Goal: Information Seeking & Learning: Check status

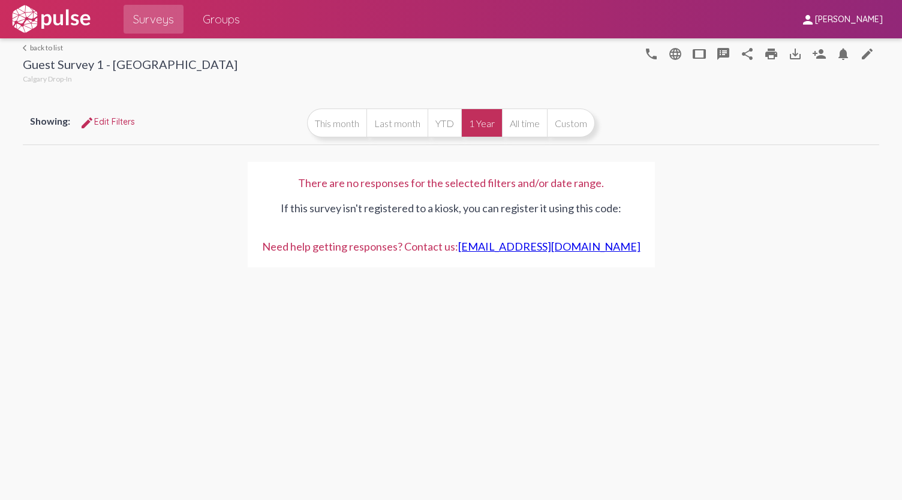
click at [54, 49] on link "arrow_back_ios back to list" at bounding box center [130, 47] width 215 height 9
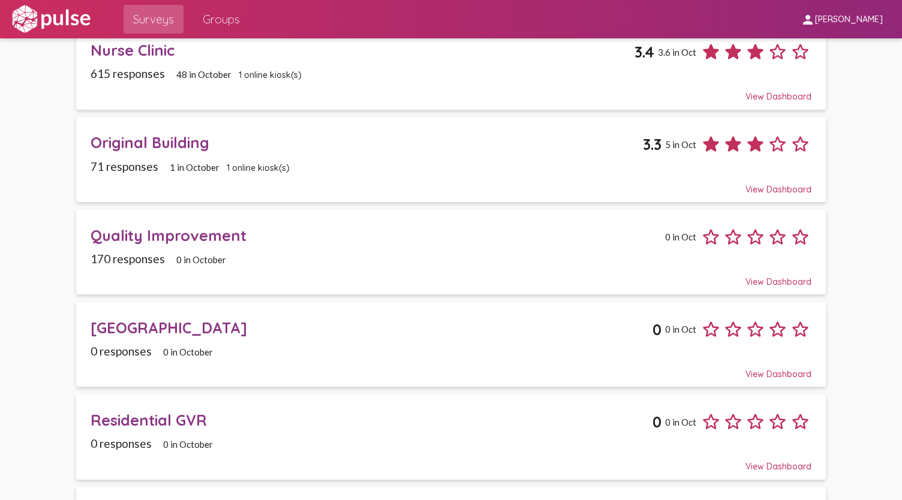
scroll to position [724, 0]
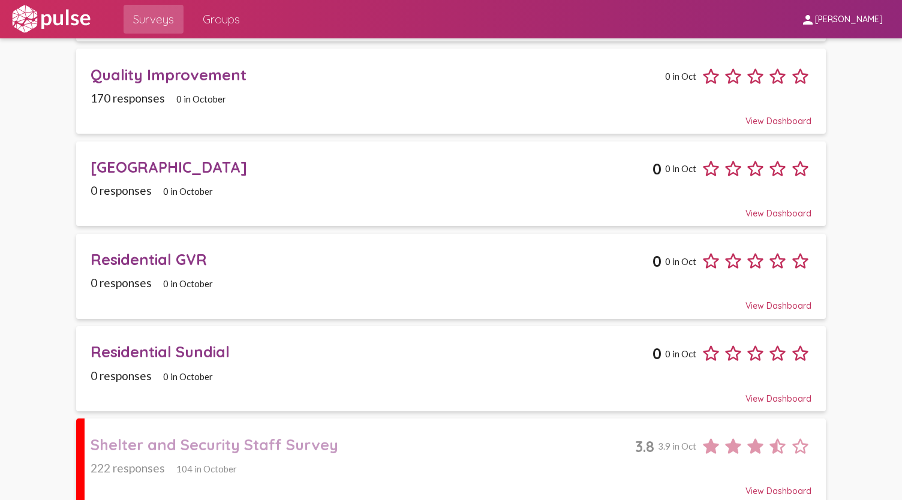
click at [272, 438] on div "Shelter and Security Staff Survey" at bounding box center [363, 444] width 545 height 19
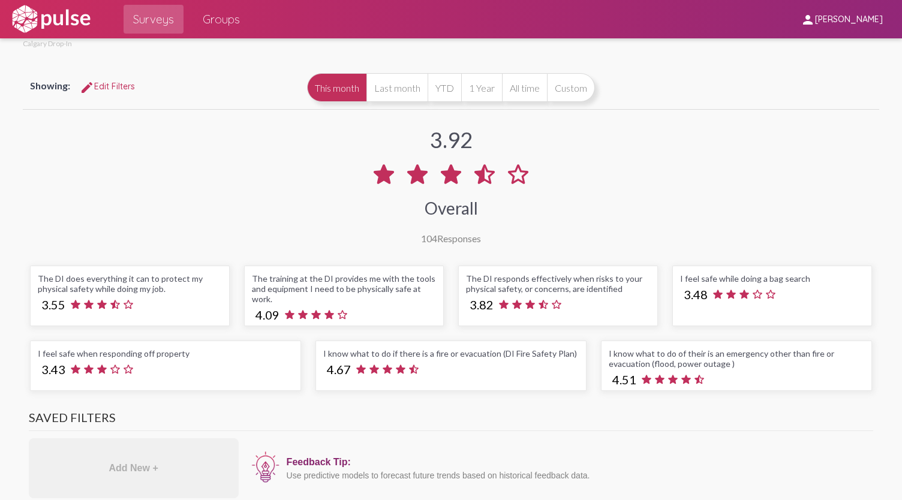
scroll to position [35, 0]
click at [519, 84] on button "All time" at bounding box center [524, 88] width 45 height 29
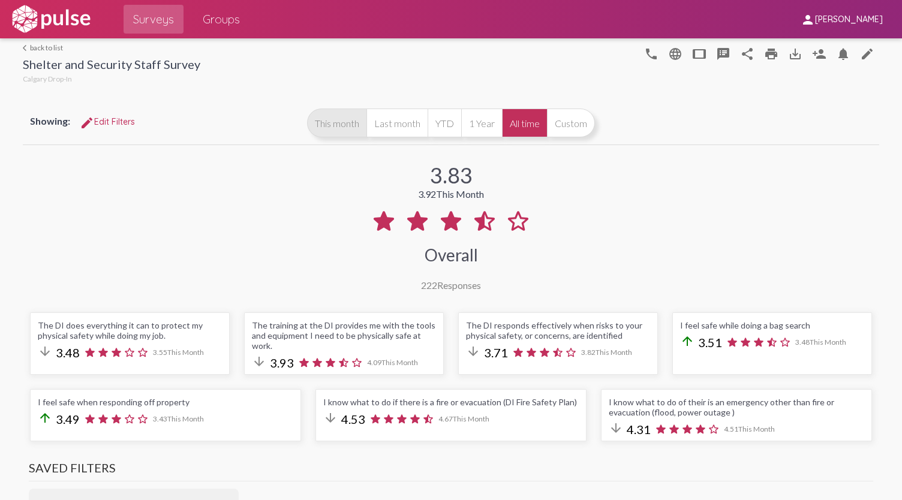
click at [341, 125] on button "This month" at bounding box center [336, 123] width 59 height 29
